Goal: Task Accomplishment & Management: Use online tool/utility

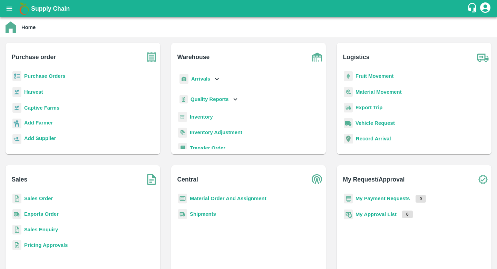
click at [203, 115] on b "Inventory" at bounding box center [201, 117] width 23 height 6
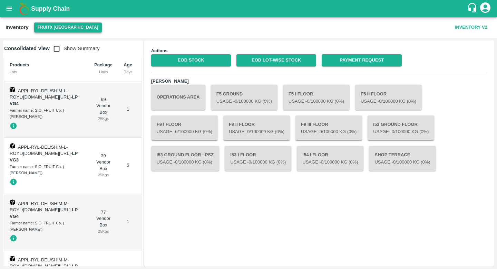
click at [65, 29] on button "FruitX [GEOGRAPHIC_DATA]" at bounding box center [68, 27] width 68 height 10
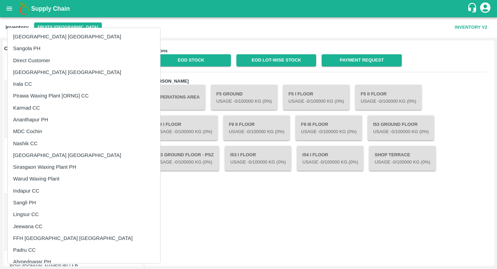
click at [224, 28] on div at bounding box center [248, 134] width 497 height 269
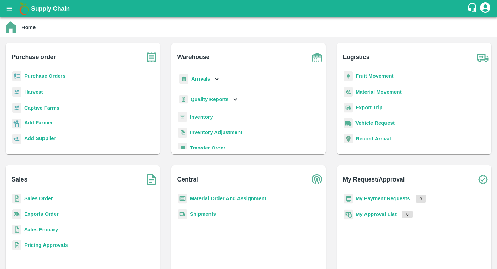
scroll to position [4, 0]
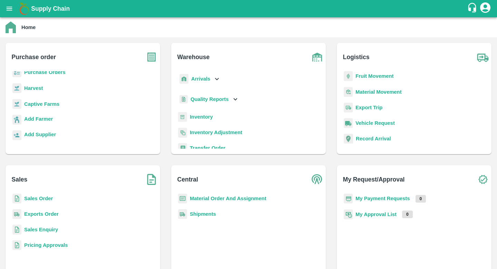
click at [230, 201] on b "Material Order And Assignment" at bounding box center [228, 198] width 77 height 6
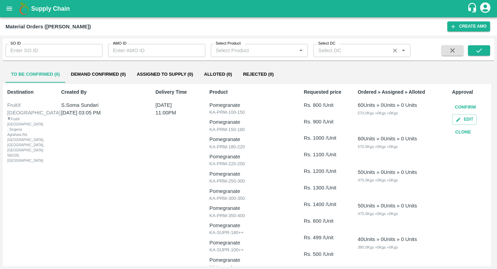
click at [335, 54] on input "Select DC" at bounding box center [352, 50] width 72 height 9
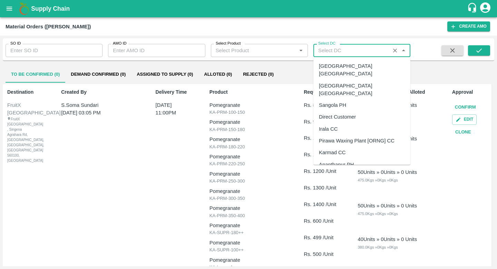
click at [337, 81] on div "[GEOGRAPHIC_DATA] [GEOGRAPHIC_DATA]" at bounding box center [362, 89] width 86 height 16
type input "[GEOGRAPHIC_DATA] [GEOGRAPHIC_DATA]"
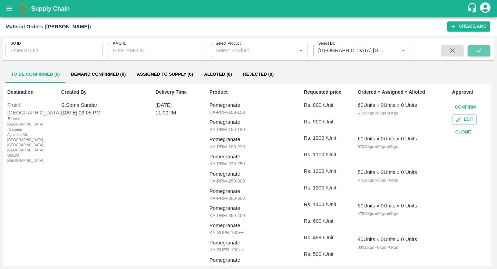
click at [473, 52] on button "submit" at bounding box center [479, 50] width 22 height 10
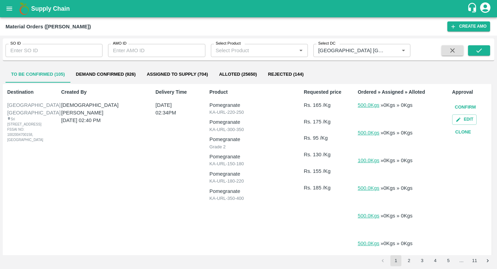
click at [161, 72] on button "Assigned to Supply (704)" at bounding box center [177, 74] width 72 height 17
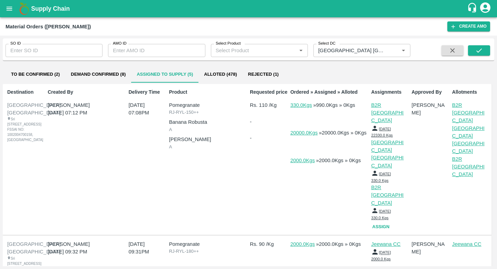
click at [277, 79] on button "Rejected (1)" at bounding box center [264, 74] width 42 height 17
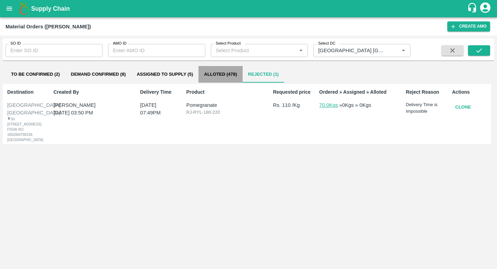
click at [216, 72] on button "Alloted (478)" at bounding box center [221, 74] width 44 height 17
